Goal: Communication & Community: Answer question/provide support

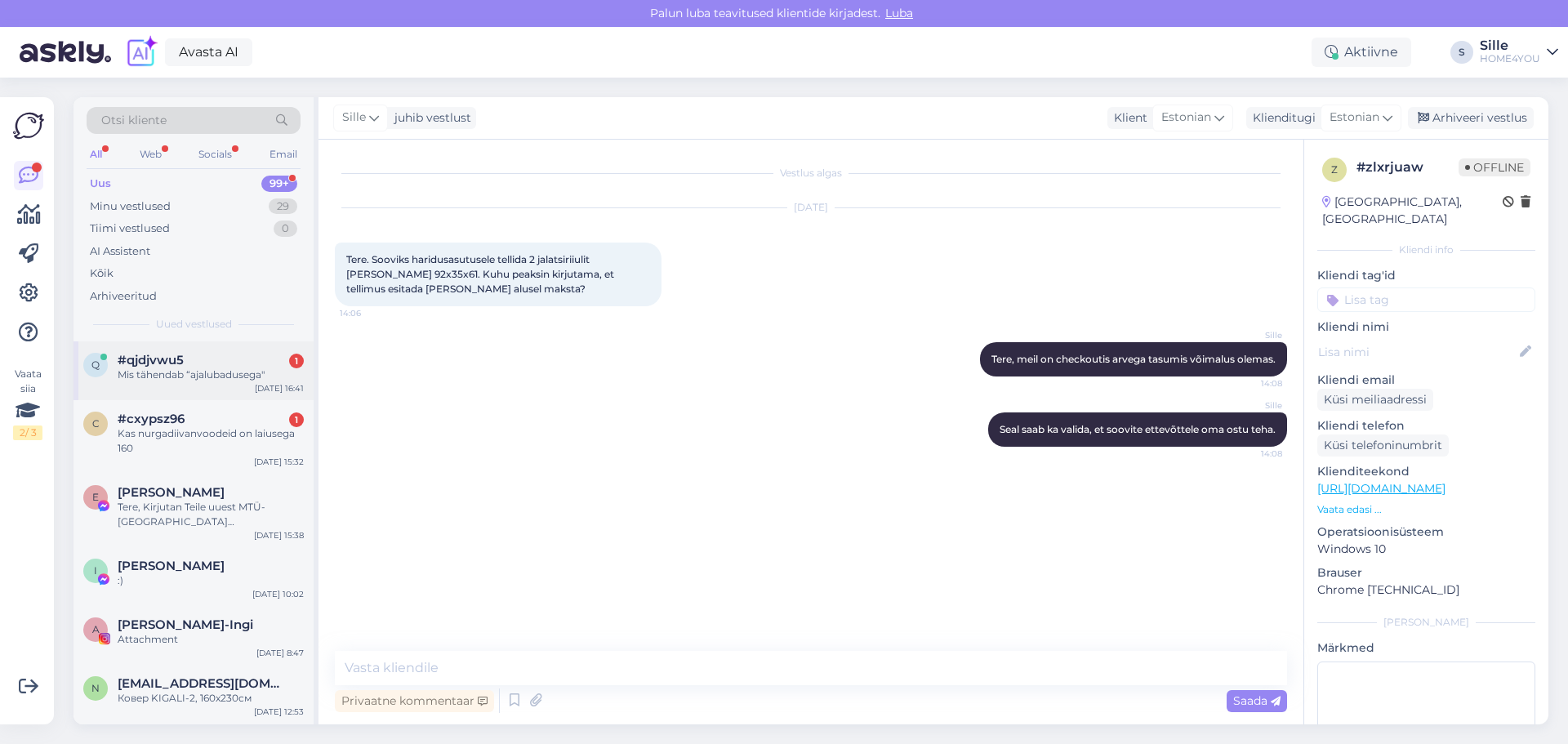
click at [187, 369] on div "Mis tähendab “ajalubadusega"" at bounding box center [210, 375] width 186 height 15
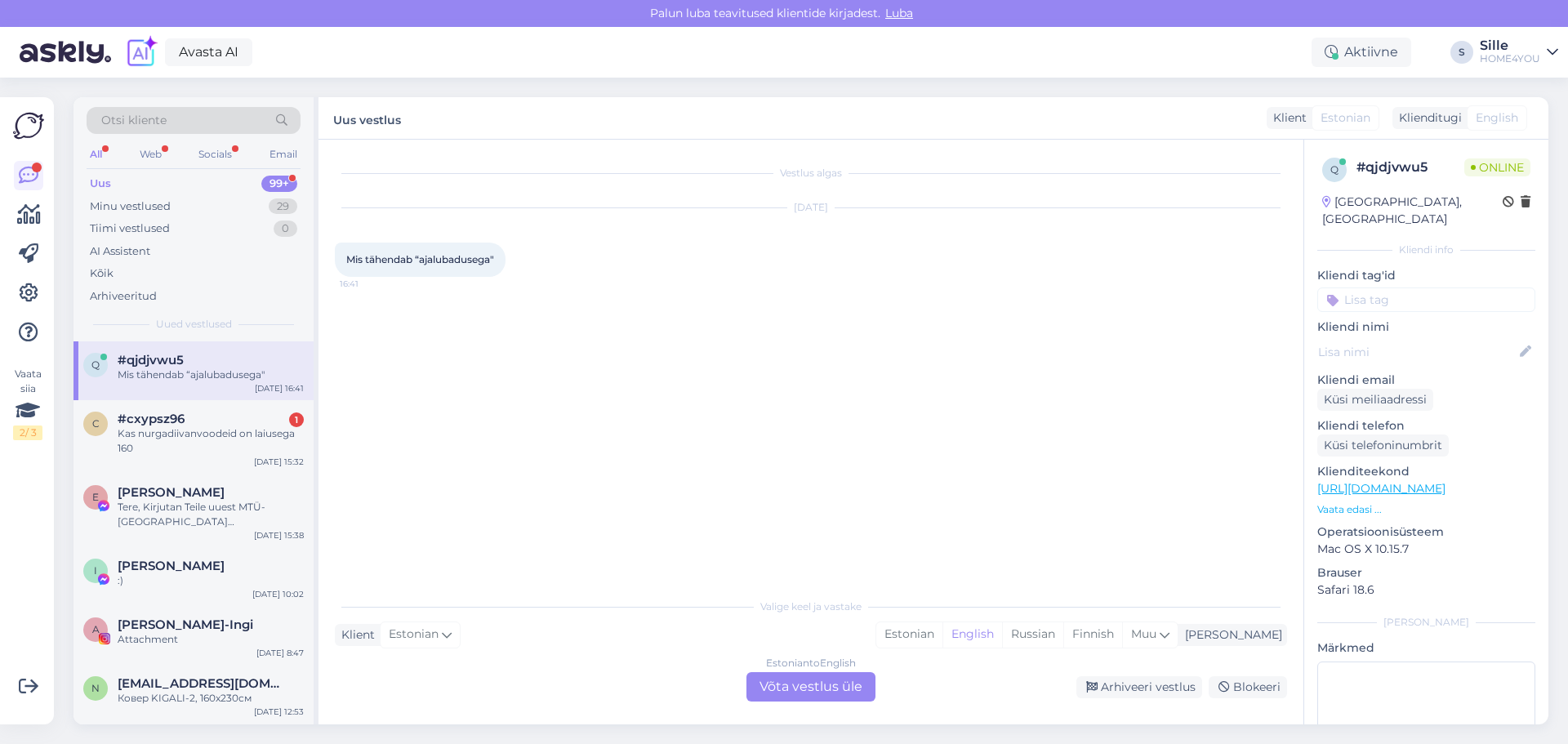
drag, startPoint x: 468, startPoint y: 634, endPoint x: 498, endPoint y: 620, distance: 33.1
click at [468, 634] on div "Klient Estonian Mina Estonian English Russian Finnish Muu" at bounding box center [811, 634] width 953 height 22
click at [997, 619] on div "Valige keel ja vastake Klient Estonian Mina Estonian English Russian Finnish Mu…" at bounding box center [811, 646] width 953 height 112
click at [943, 634] on div "Estonian" at bounding box center [909, 634] width 66 height 24
click at [840, 682] on div "Estonian to Estonian Võta vestlus üle" at bounding box center [811, 687] width 129 height 30
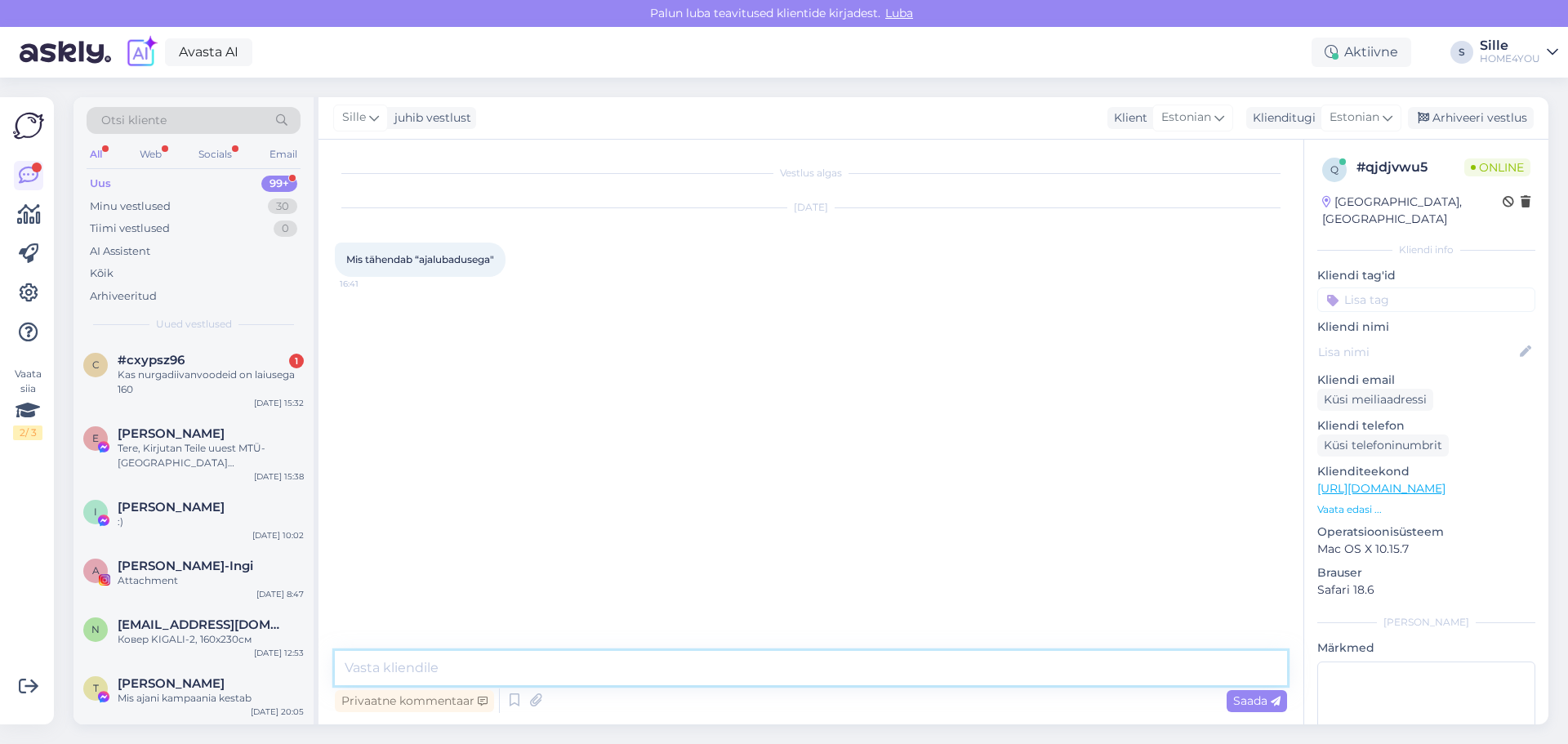
click at [707, 655] on textarea at bounding box center [811, 668] width 953 height 34
type textarea "Tere, see tähendab, et teil on võimalik valida endale sobilik aeg"
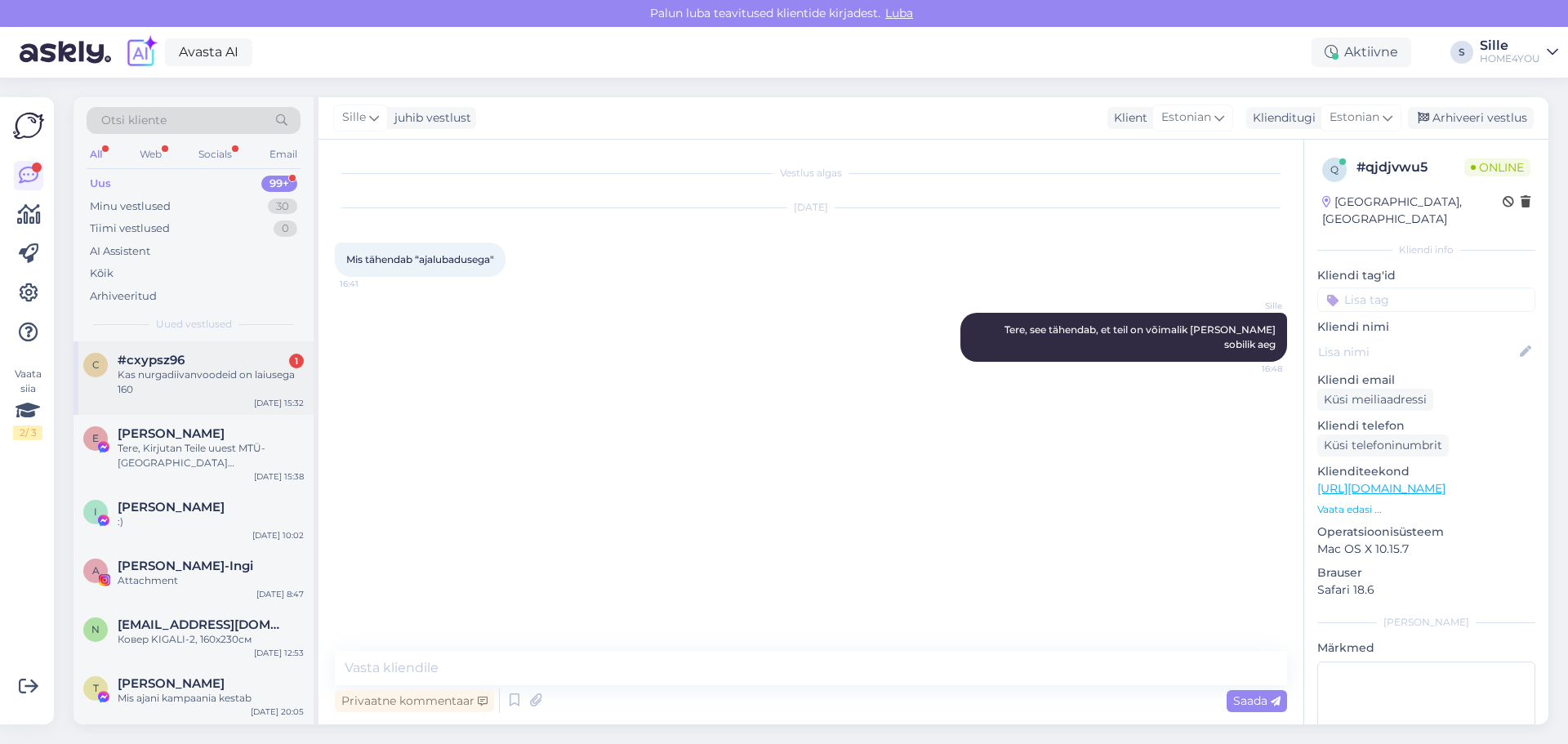
click at [212, 382] on div "Kas nurgadiivanvoodeid on laiusega 160" at bounding box center [210, 382] width 186 height 30
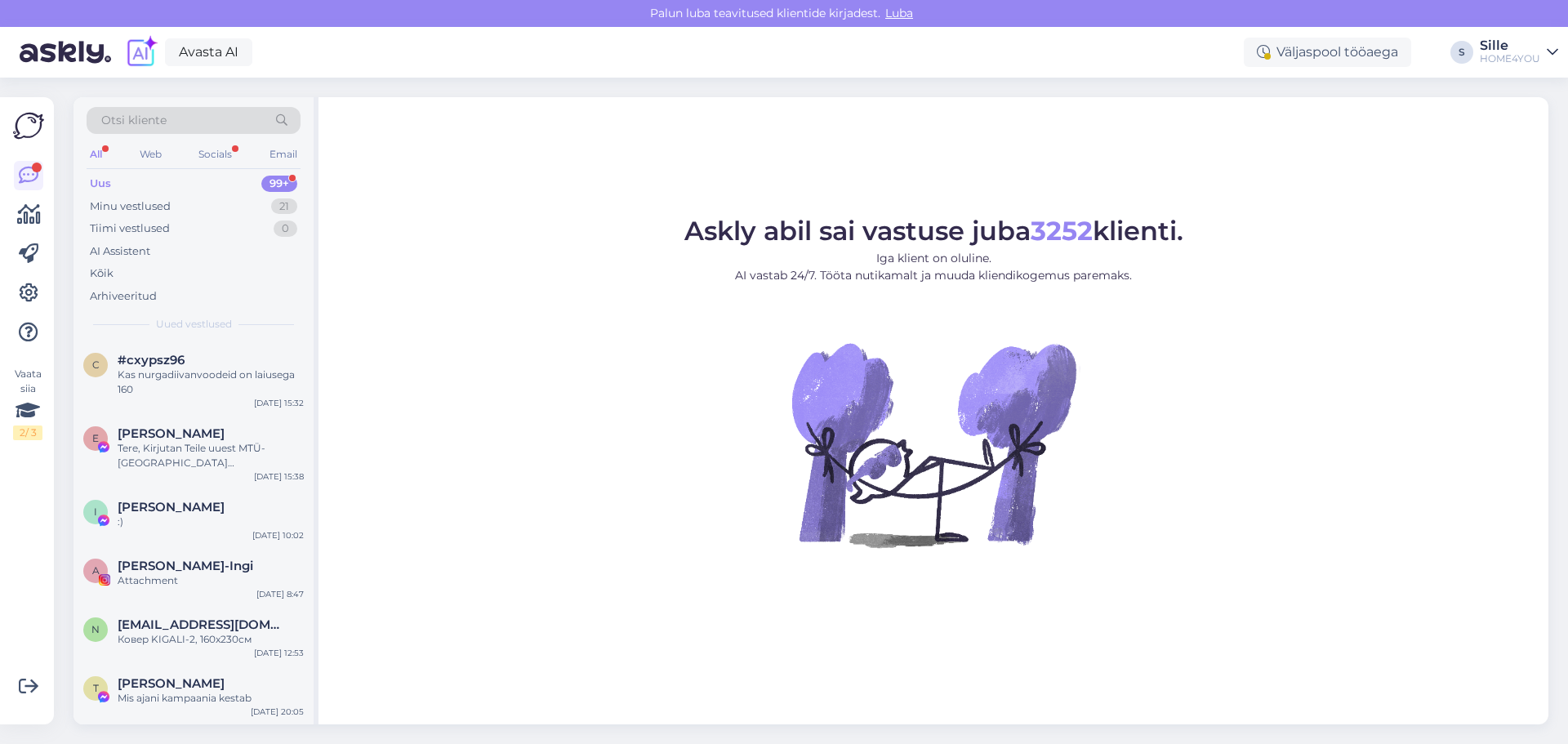
click at [522, 438] on figure "Askly abil sai vastuse juba 3252 klienti. Iga klient on oluline. AI vastab 24/7…" at bounding box center [933, 404] width 1200 height 373
